Goal: Complete application form: Complete application form

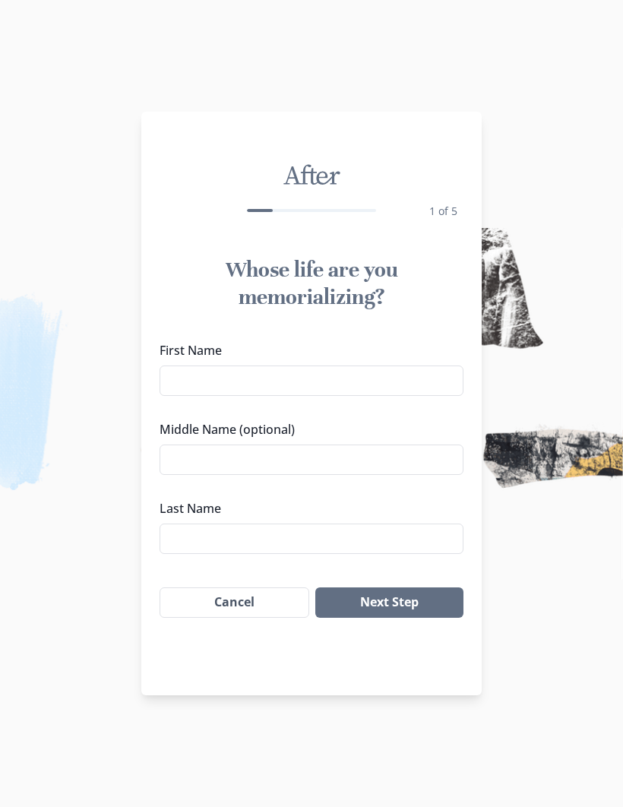
click at [232, 375] on input "First Name" at bounding box center [312, 380] width 304 height 30
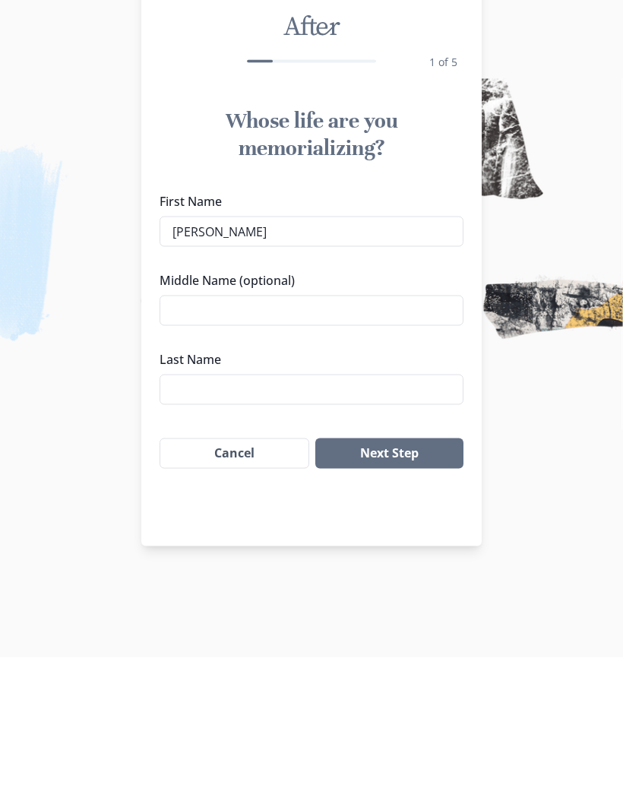
type input "[PERSON_NAME]"
click at [374, 444] on input "Middle Name (optional)" at bounding box center [312, 459] width 304 height 30
type input "[PERSON_NAME]"
click at [249, 523] on input "Last Name" at bounding box center [312, 538] width 304 height 30
type input "[PERSON_NAME]"
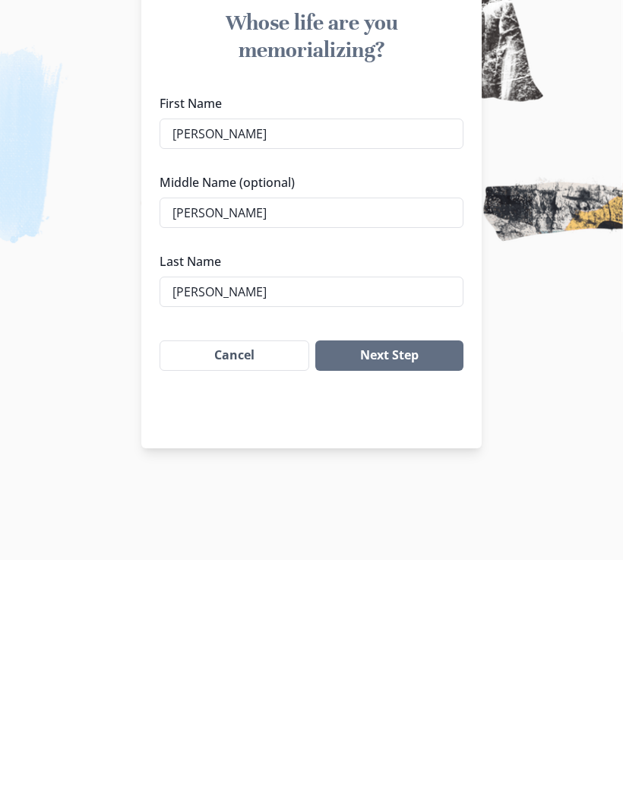
click at [409, 587] on button "Next Step" at bounding box center [389, 602] width 148 height 30
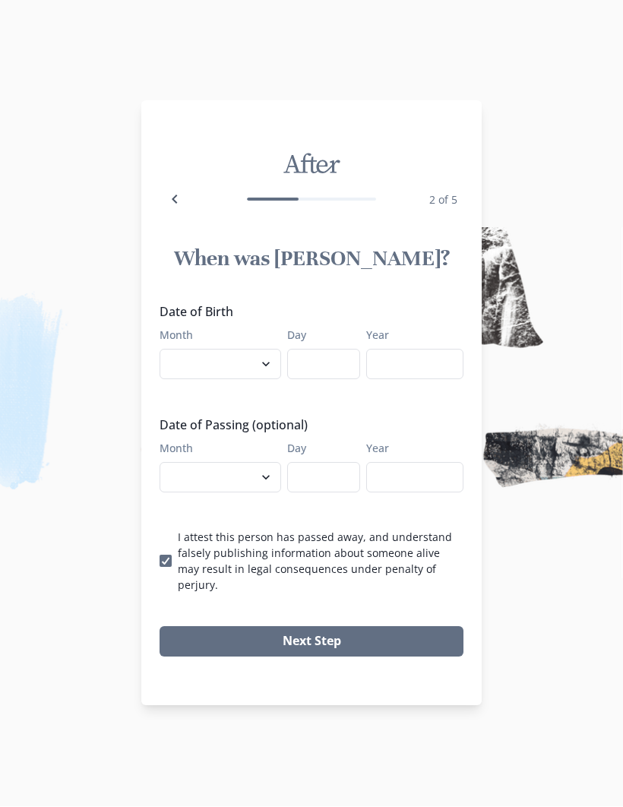
click at [237, 380] on select "January February March April May June July August September October November De…" at bounding box center [221, 364] width 122 height 30
select select "6"
click at [329, 374] on input "Day" at bounding box center [323, 364] width 73 height 30
type input "30"
click at [429, 375] on input "Year" at bounding box center [414, 364] width 97 height 30
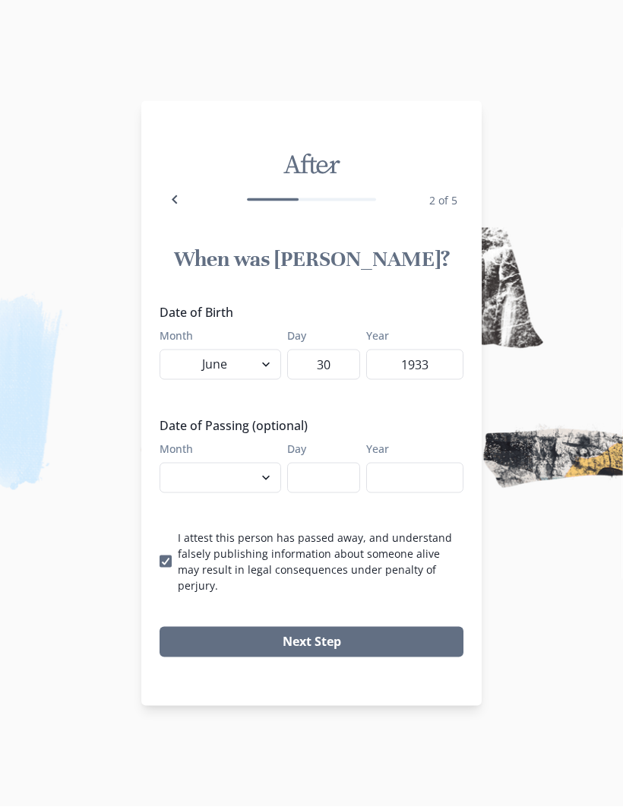
type input "1933"
click at [238, 489] on select "January February March April May June July August September October November De…" at bounding box center [221, 478] width 122 height 30
select select "8"
click at [327, 473] on input "Day" at bounding box center [323, 478] width 73 height 30
type input "15"
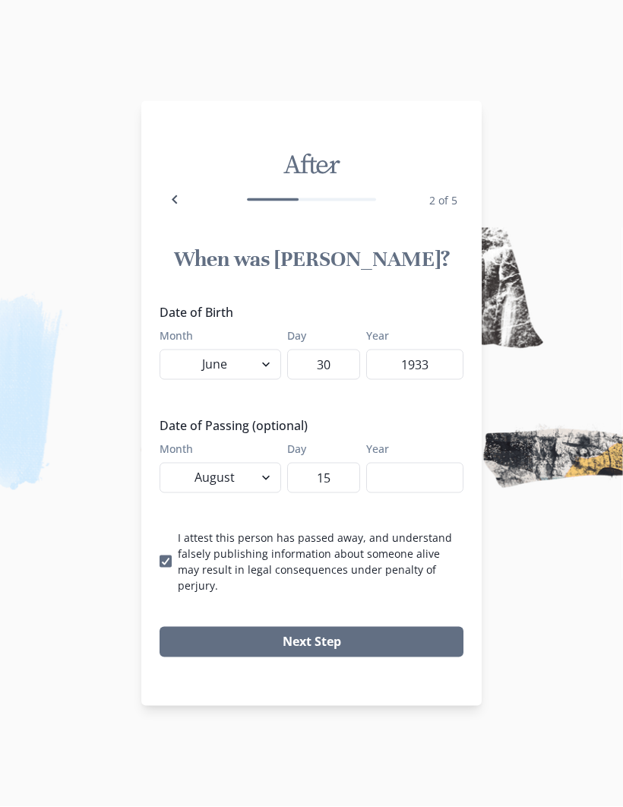
click at [429, 482] on input "Year" at bounding box center [414, 478] width 97 height 30
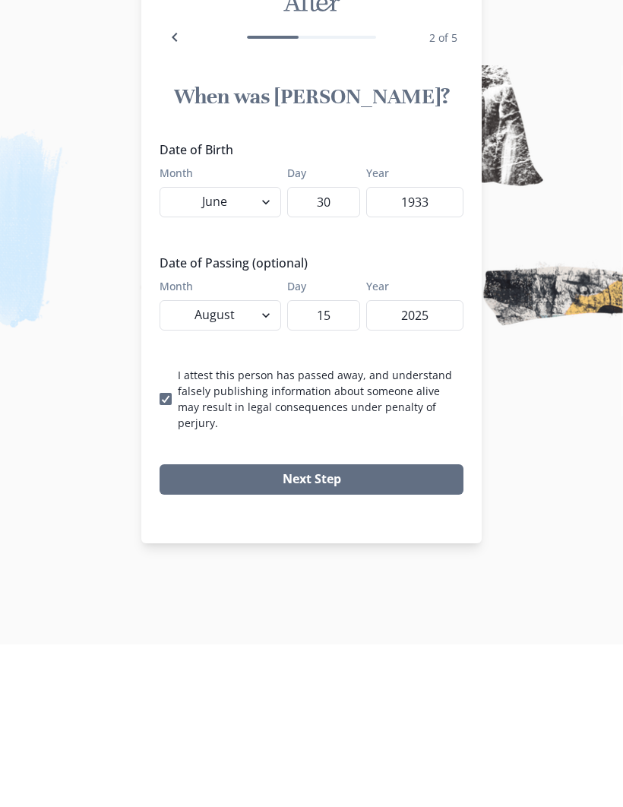
type input "2025"
click at [346, 627] on button "Next Step" at bounding box center [312, 642] width 304 height 30
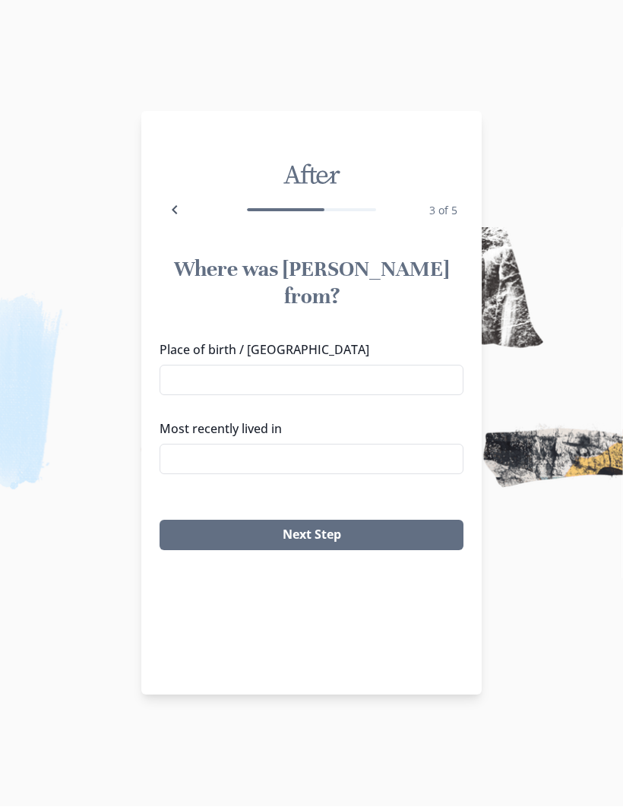
click at [405, 365] on input "Place of birth / [GEOGRAPHIC_DATA]" at bounding box center [312, 380] width 304 height 30
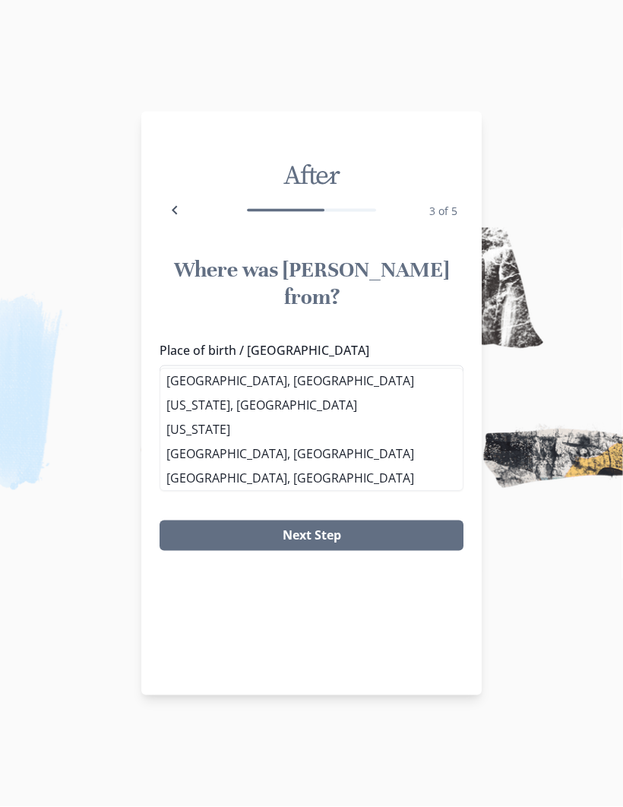
click at [229, 403] on li "[US_STATE], [GEOGRAPHIC_DATA]" at bounding box center [311, 406] width 302 height 24
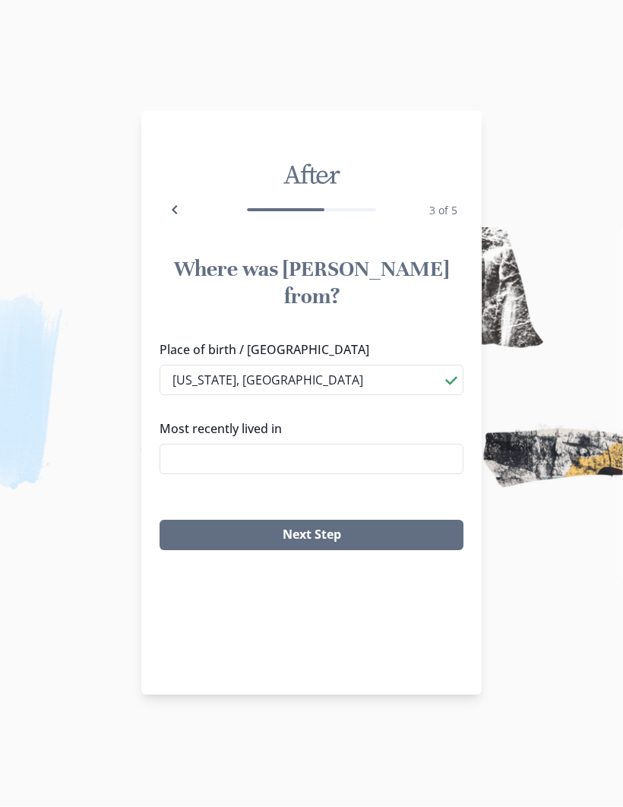
click at [263, 365] on input "[US_STATE], [GEOGRAPHIC_DATA]" at bounding box center [312, 380] width 304 height 30
type input "N"
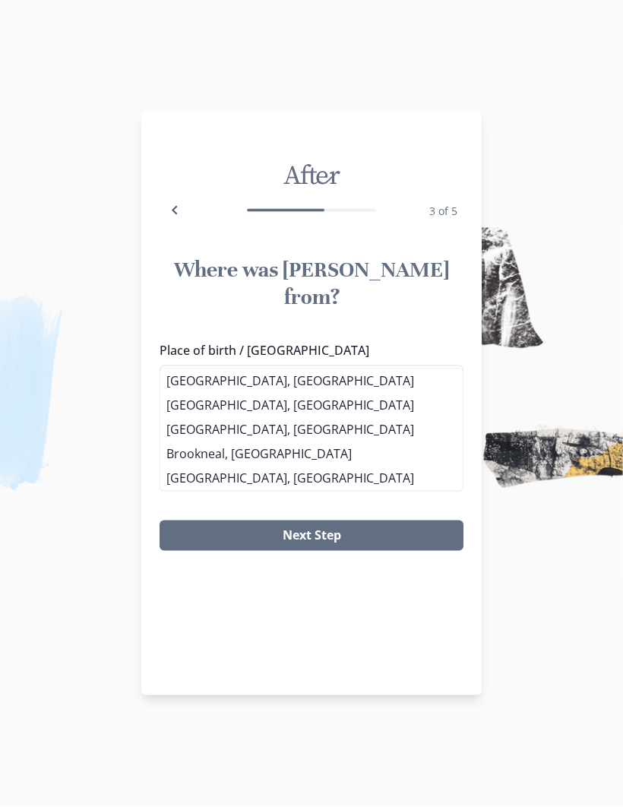
click at [236, 378] on li "[GEOGRAPHIC_DATA], [GEOGRAPHIC_DATA]" at bounding box center [311, 381] width 302 height 24
type input "[GEOGRAPHIC_DATA], [GEOGRAPHIC_DATA]"
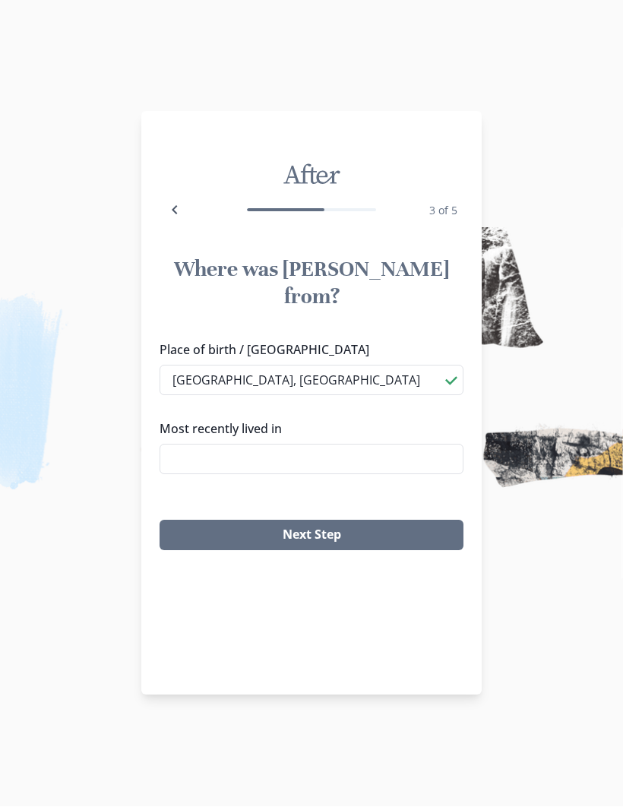
click at [312, 444] on input "Most recently lived in" at bounding box center [312, 459] width 304 height 30
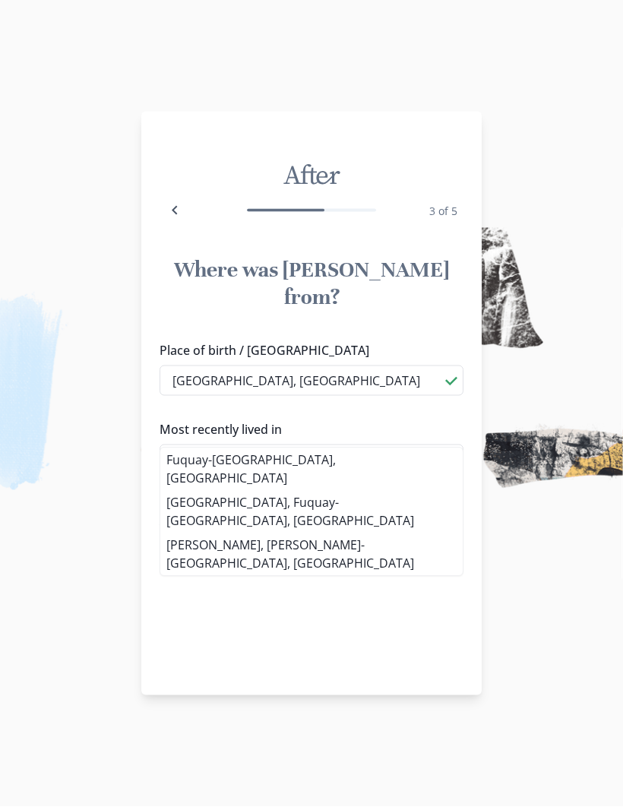
click at [235, 459] on li "Fuquay-[GEOGRAPHIC_DATA], [GEOGRAPHIC_DATA]" at bounding box center [311, 469] width 302 height 43
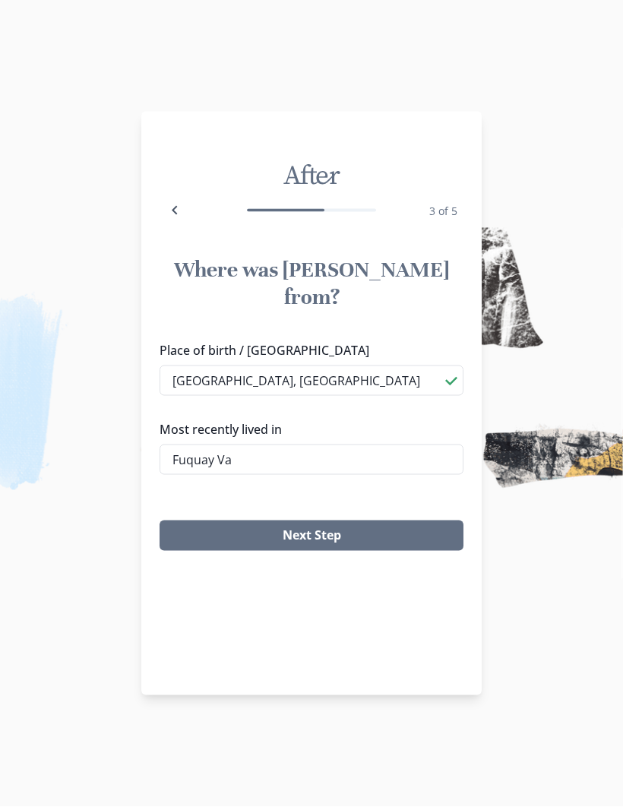
type input "Fuquay-[GEOGRAPHIC_DATA], [GEOGRAPHIC_DATA]"
click at [325, 520] on button "Next Step" at bounding box center [312, 535] width 304 height 30
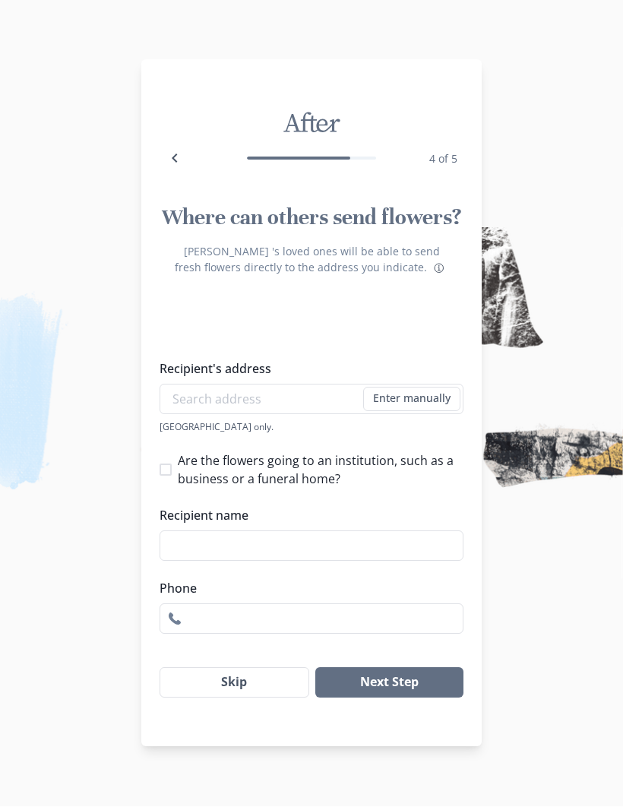
click at [258, 697] on button "Skip" at bounding box center [235, 683] width 150 height 30
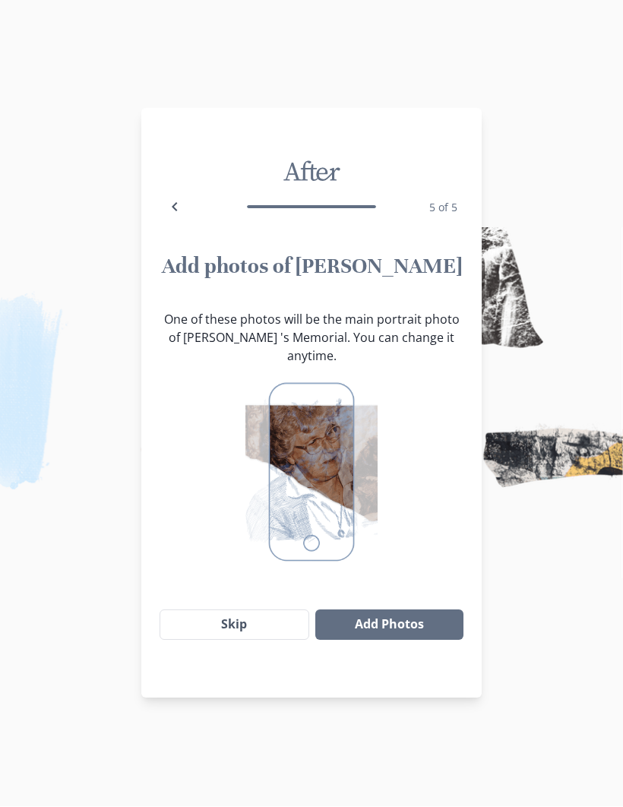
click at [432, 610] on button "Add Photos" at bounding box center [389, 625] width 148 height 30
